Goal: Task Accomplishment & Management: Manage account settings

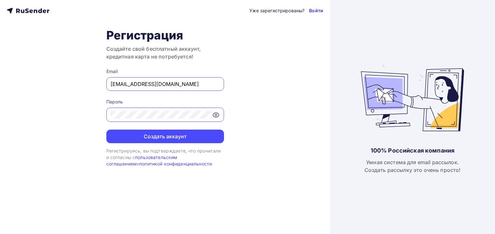
click at [317, 10] on link "Войти" at bounding box center [316, 10] width 14 height 6
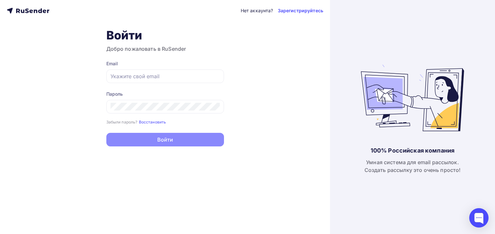
type input "[EMAIL_ADDRESS][DOMAIN_NAME]"
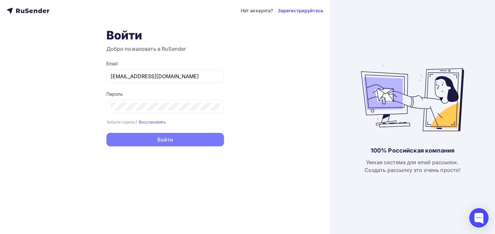
click at [166, 143] on button "Войти" at bounding box center [165, 140] width 118 height 14
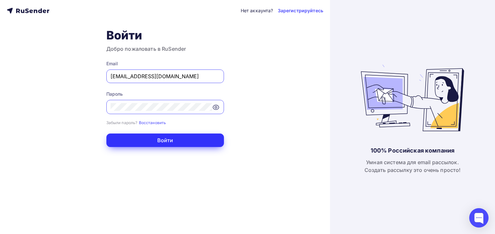
click at [164, 139] on button "Войти" at bounding box center [165, 140] width 118 height 14
